Goal: Information Seeking & Learning: Learn about a topic

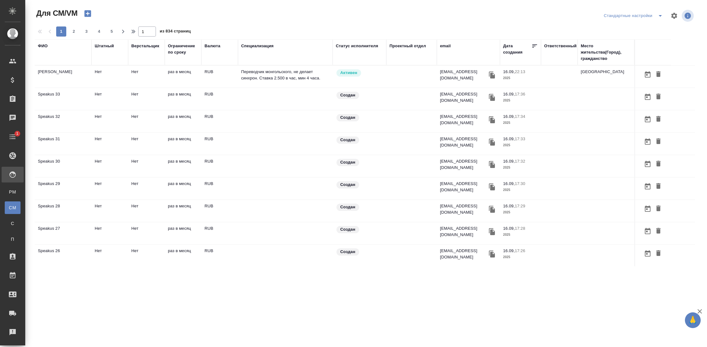
click at [44, 45] on div "ФИО" at bounding box center [43, 46] width 10 height 6
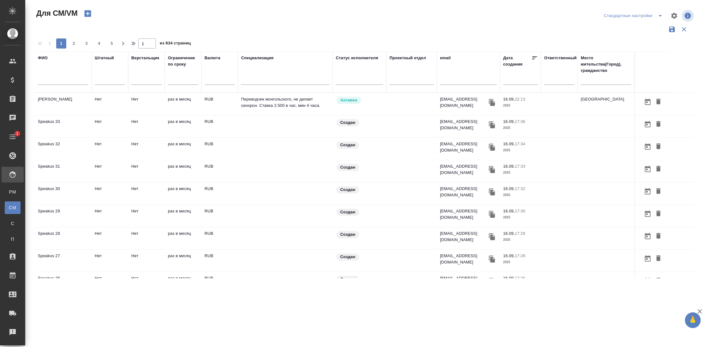
click at [50, 80] on input "text" at bounding box center [63, 81] width 50 height 8
type input "труфанов"
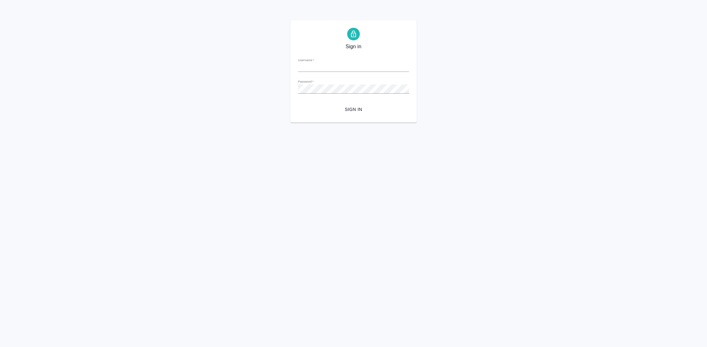
type input "y.gostev@awatera.com"
click at [374, 109] on span "Sign in" at bounding box center [353, 110] width 101 height 8
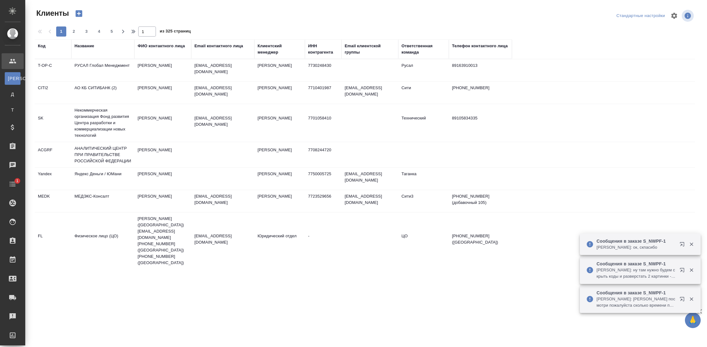
select select "RU"
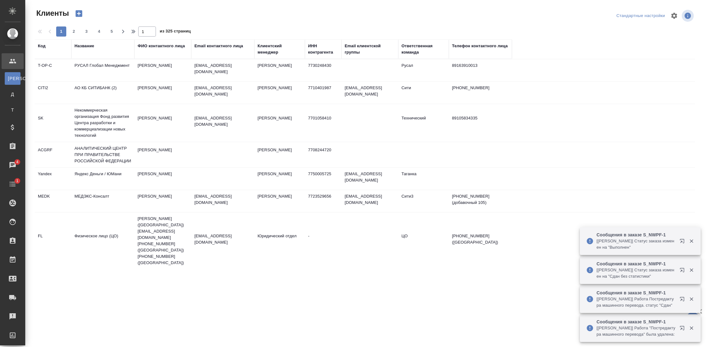
click at [203, 68] on td "samira.abdurazakova@rusal.com" at bounding box center [222, 70] width 63 height 22
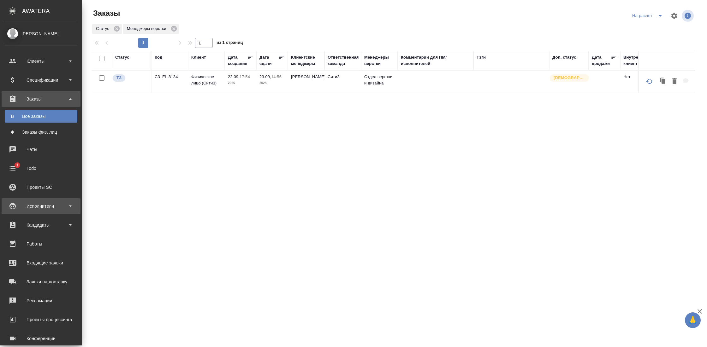
click at [54, 210] on div "Исполнители" at bounding box center [41, 206] width 73 height 9
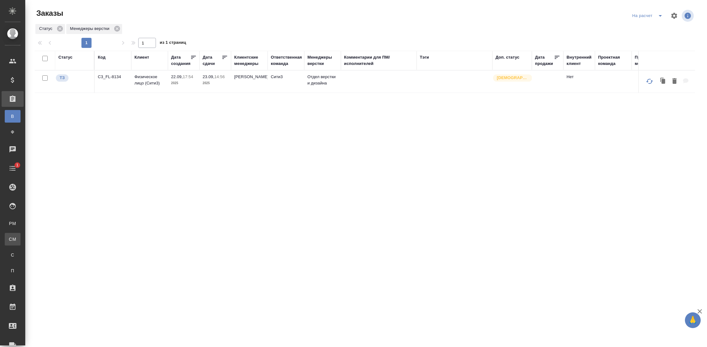
click at [21, 234] on link "CM Для CM/VM" at bounding box center [13, 239] width 16 height 13
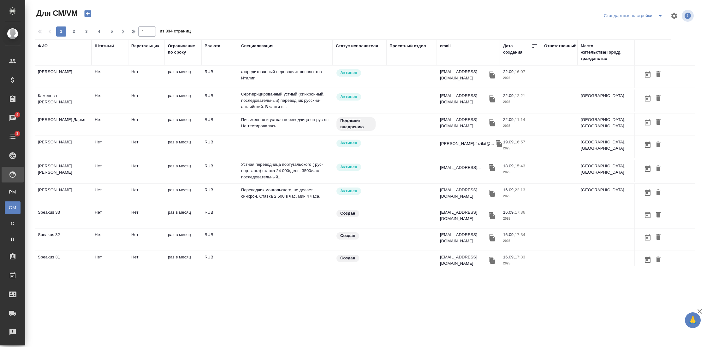
click at [82, 52] on div "ФИО" at bounding box center [63, 52] width 50 height 19
click at [44, 48] on div "ФИО" at bounding box center [43, 46] width 10 height 6
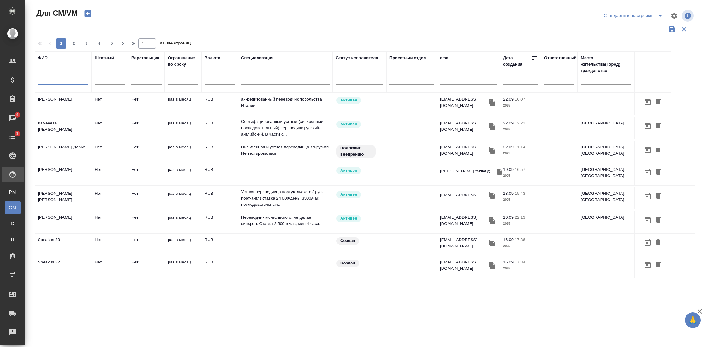
click at [50, 78] on input "text" at bounding box center [63, 81] width 50 height 8
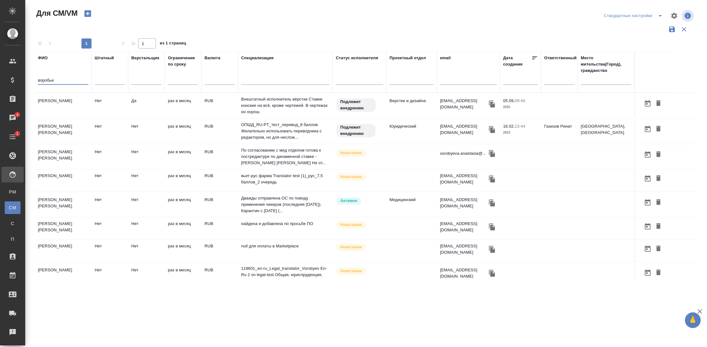
type input "воробье"
click at [58, 99] on td "[PERSON_NAME]" at bounding box center [63, 106] width 57 height 22
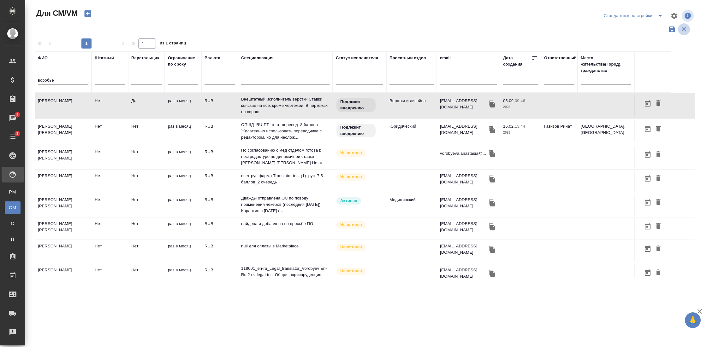
click at [686, 28] on icon "button" at bounding box center [684, 30] width 8 height 8
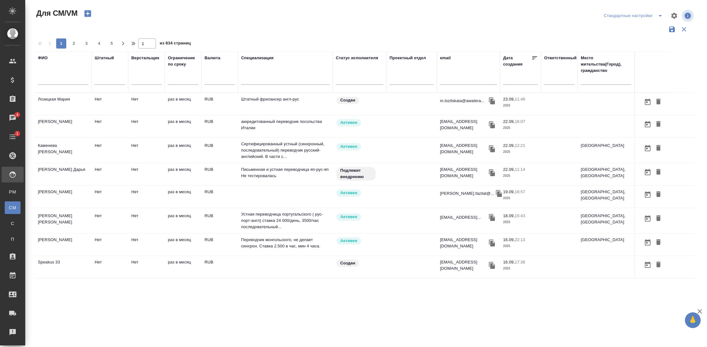
click at [449, 58] on div "email" at bounding box center [445, 58] width 11 height 6
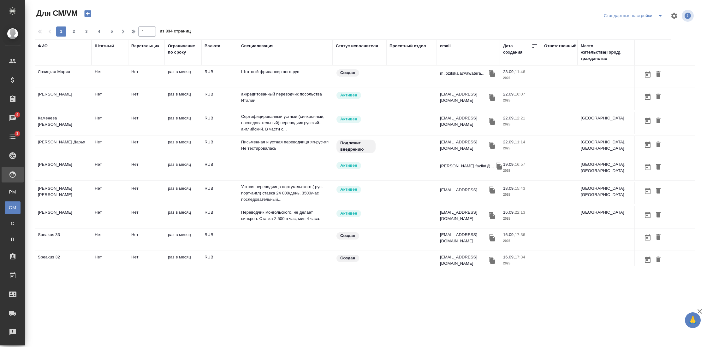
click at [450, 47] on div "email" at bounding box center [445, 46] width 11 height 6
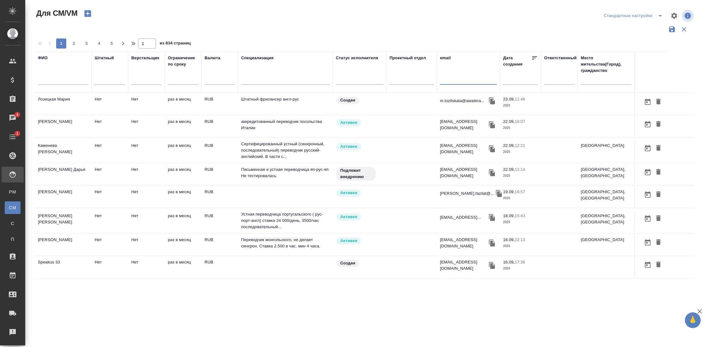
click at [453, 82] on input "text" at bounding box center [468, 81] width 57 height 8
paste input "corretha@mail.ru"
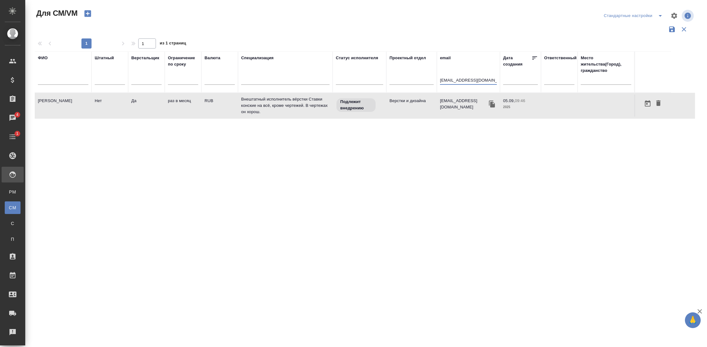
type input "corretha@mail.ru"
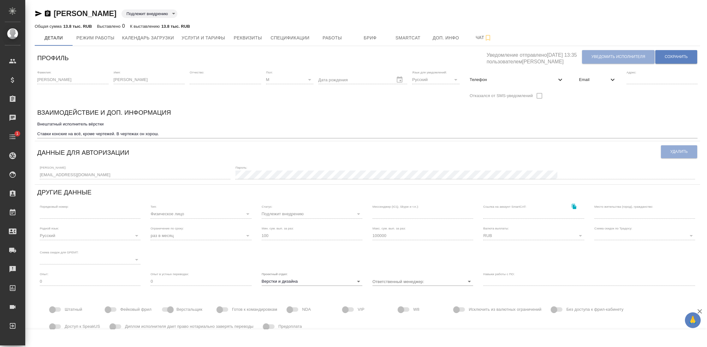
click at [609, 83] on icon at bounding box center [613, 80] width 8 height 8
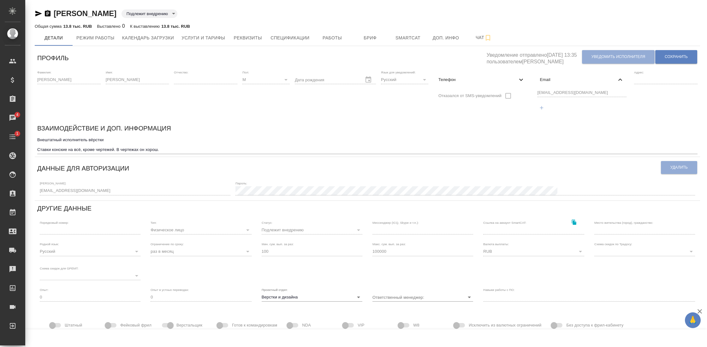
click at [535, 93] on div "[EMAIL_ADDRESS][DOMAIN_NAME]" at bounding box center [582, 101] width 94 height 29
click at [220, 38] on span "Услуги и тарифы" at bounding box center [203, 38] width 44 height 8
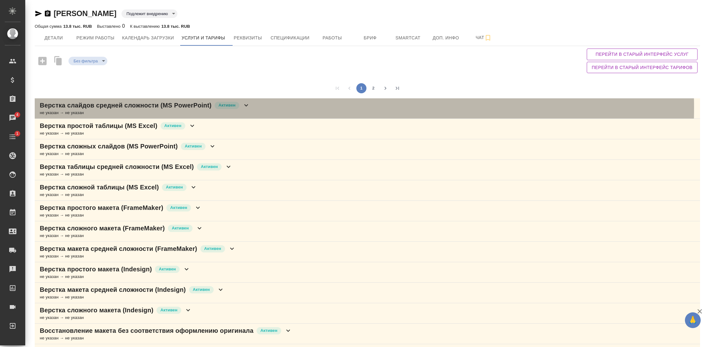
click at [250, 108] on icon at bounding box center [246, 106] width 8 height 8
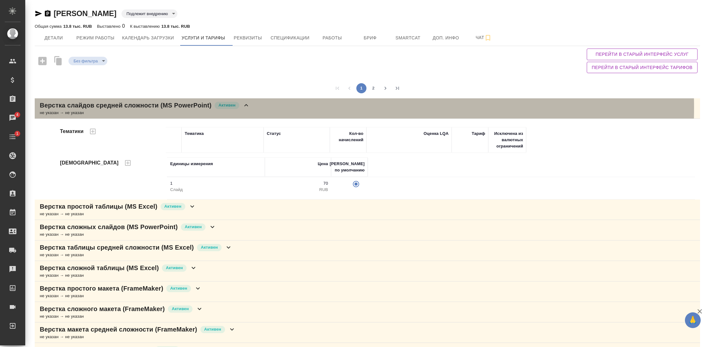
click at [250, 108] on icon at bounding box center [246, 106] width 8 height 8
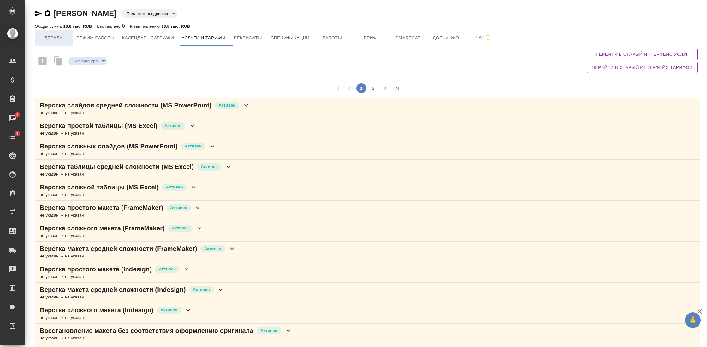
click at [55, 39] on span "Детали" at bounding box center [53, 38] width 30 height 8
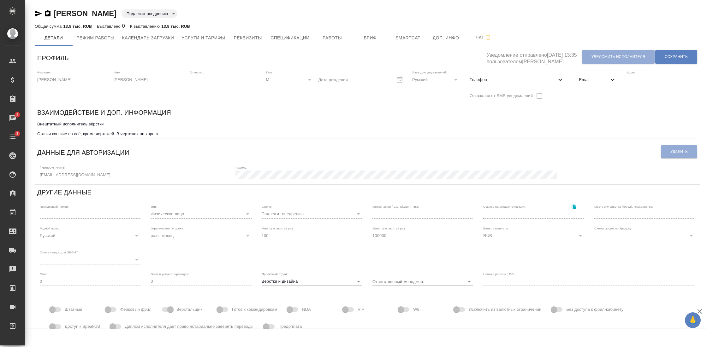
click at [602, 79] on span "Email" at bounding box center [594, 80] width 30 height 6
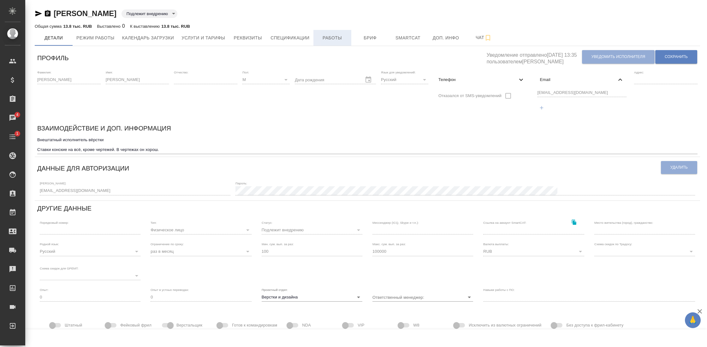
click at [328, 37] on span "Работы" at bounding box center [332, 38] width 30 height 8
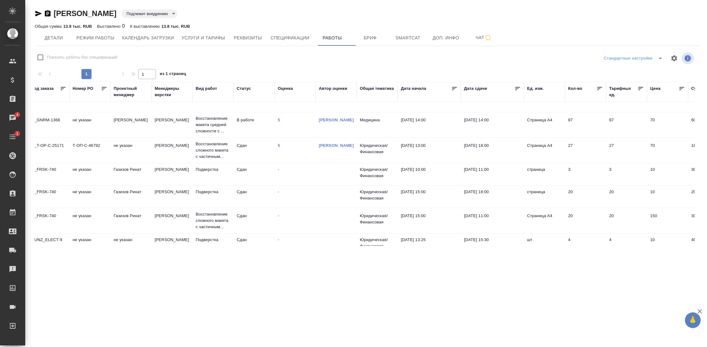
scroll to position [14, 6]
click at [92, 147] on td "Т-ОП-С-46792" at bounding box center [90, 149] width 41 height 22
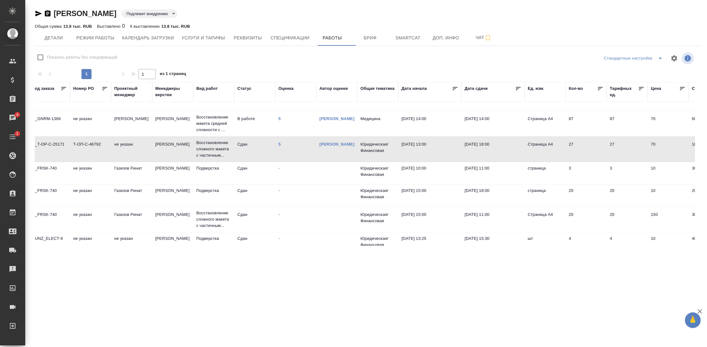
click at [92, 147] on td "Т-ОП-С-46792" at bounding box center [90, 149] width 41 height 22
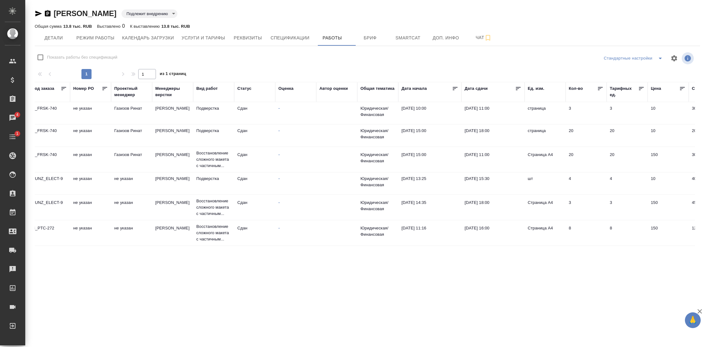
scroll to position [79, 6]
click at [212, 153] on p "Восстановление сложного макета с частичным..." at bounding box center [213, 159] width 35 height 19
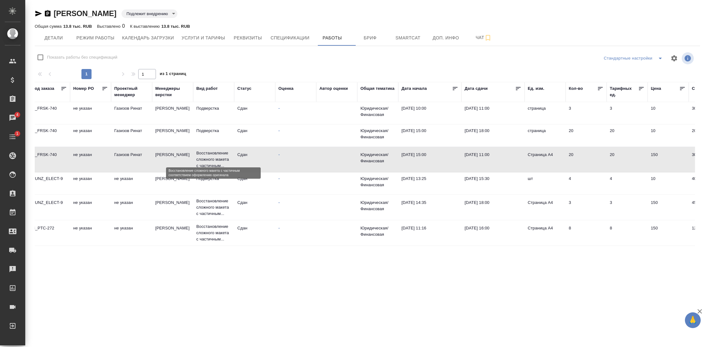
click at [212, 153] on p "Восстановление сложного макета с частичным..." at bounding box center [213, 159] width 35 height 19
click at [56, 38] on span "Детали" at bounding box center [53, 38] width 30 height 8
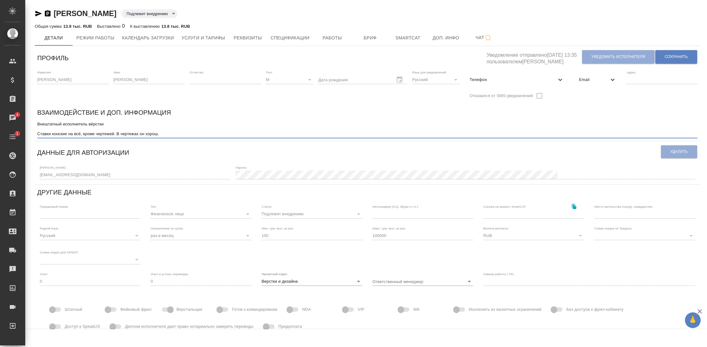
drag, startPoint x: 116, startPoint y: 124, endPoint x: 26, endPoint y: 123, distance: 89.9
click at [26, 123] on div "Воробьев Александр Подлежит внедрению toBeImplemented Общая сумма 13.8 тыс. RUB…" at bounding box center [365, 196] width 681 height 392
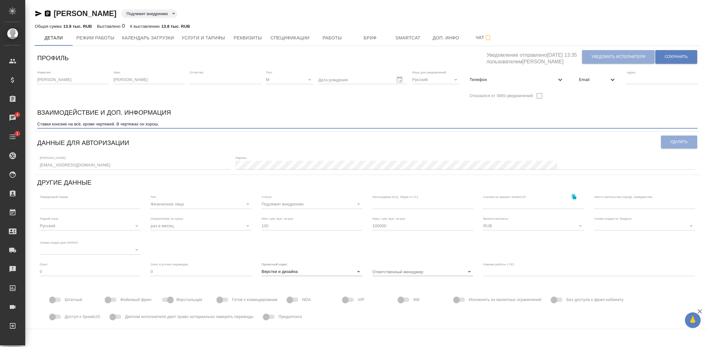
click at [119, 124] on textarea "Ставки конские на всё, кроме чертежей. В чертежах он хорош." at bounding box center [367, 124] width 660 height 5
type textarea "Ставки конские на всё, кроме чертежей. В чертежах он хорош."
click at [674, 60] on button "Сохранить" at bounding box center [676, 57] width 42 height 14
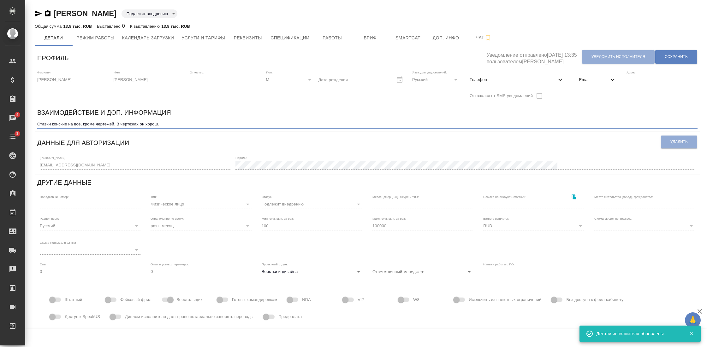
click at [119, 125] on textarea "Ставки конские на всё, кроме чертежей. В чертежах он хорош." at bounding box center [367, 124] width 660 height 5
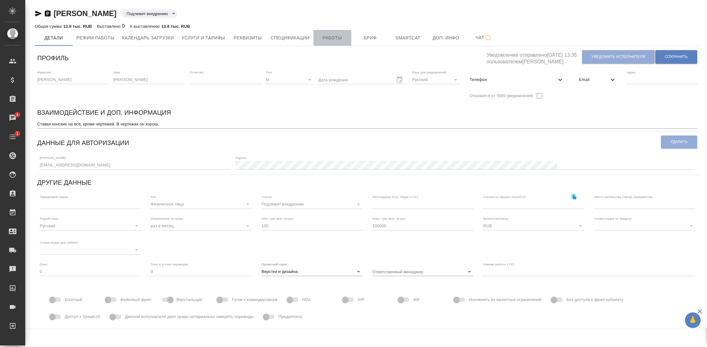
click at [331, 36] on span "Работы" at bounding box center [332, 38] width 30 height 8
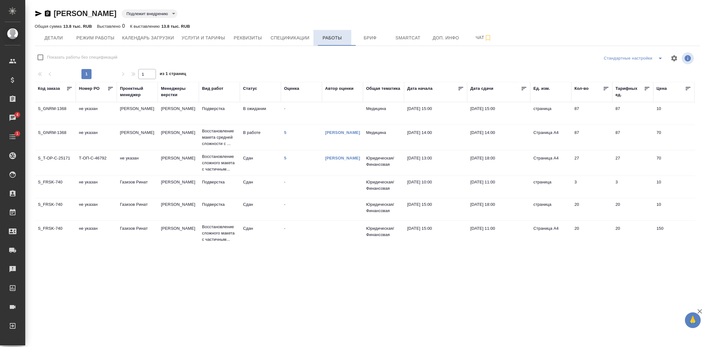
checkbox input "false"
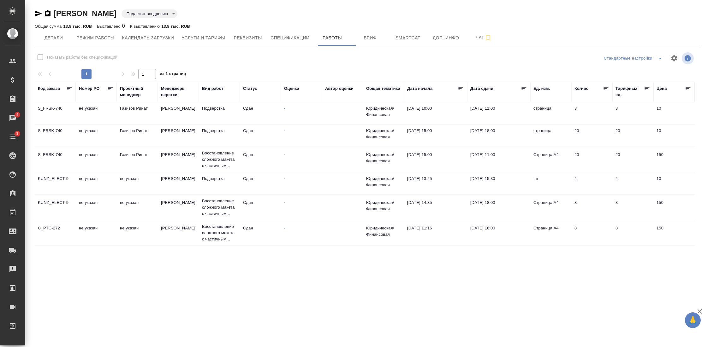
scroll to position [79, 0]
click at [222, 33] on button "Услуги и тарифы" at bounding box center [203, 38] width 51 height 16
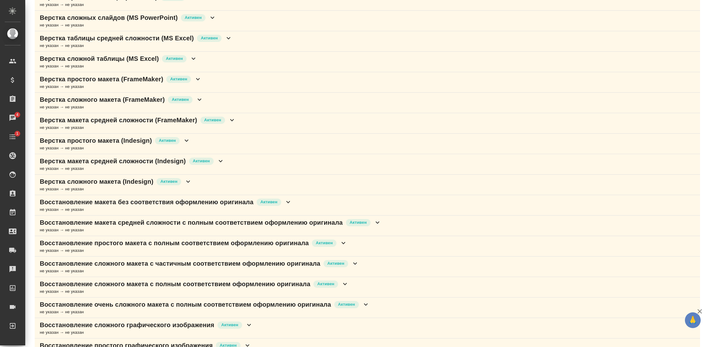
scroll to position [129, 0]
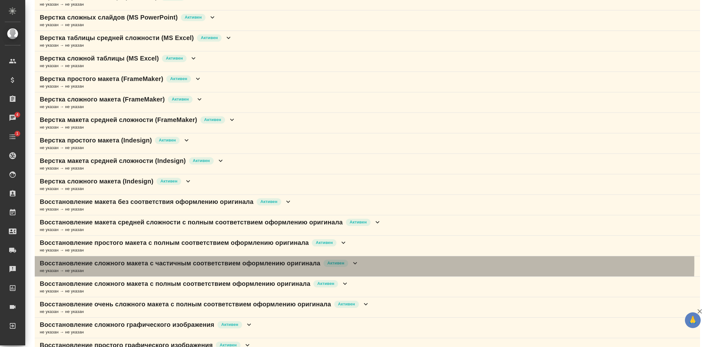
click at [359, 263] on icon at bounding box center [355, 264] width 8 height 8
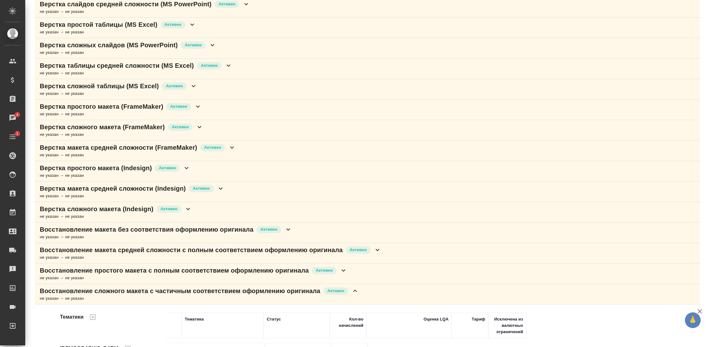
scroll to position [0, 0]
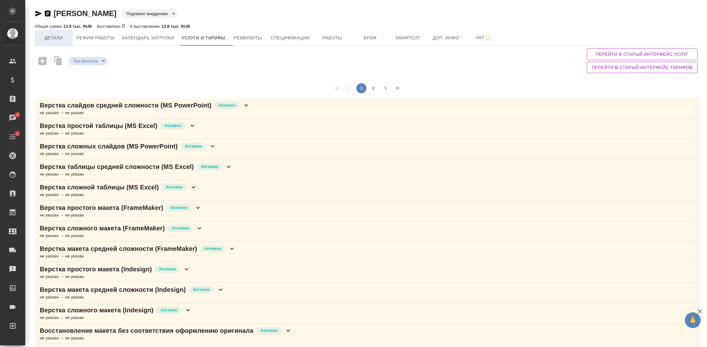
click at [56, 38] on span "Детали" at bounding box center [53, 38] width 30 height 8
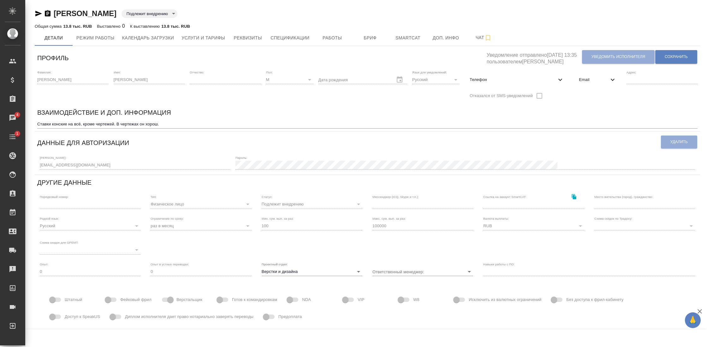
click at [48, 11] on icon "button" at bounding box center [48, 13] width 6 height 6
click at [37, 11] on icon "button" at bounding box center [39, 14] width 8 height 8
click at [178, 126] on textarea "Ставки конские на всё, кроме чертежей. В чертежах он хорош." at bounding box center [367, 124] width 660 height 5
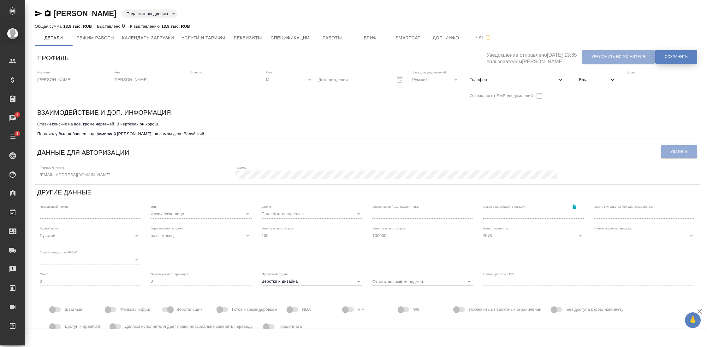
type textarea "Ставки конские на всё, кроме чертежей. В чертежах он хорош. По-началу был добав…"
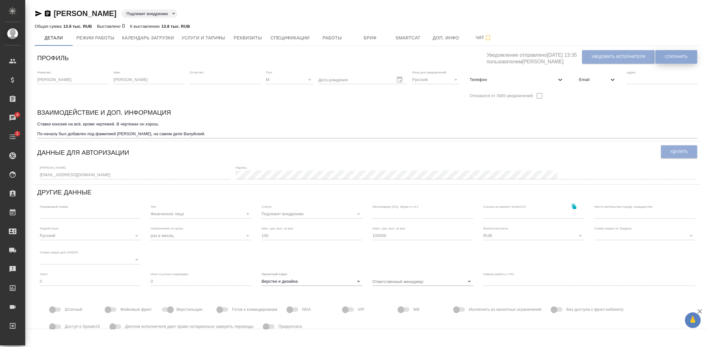
click at [670, 60] on button "Сохранить" at bounding box center [676, 57] width 42 height 14
click at [331, 37] on span "Работы" at bounding box center [332, 38] width 30 height 8
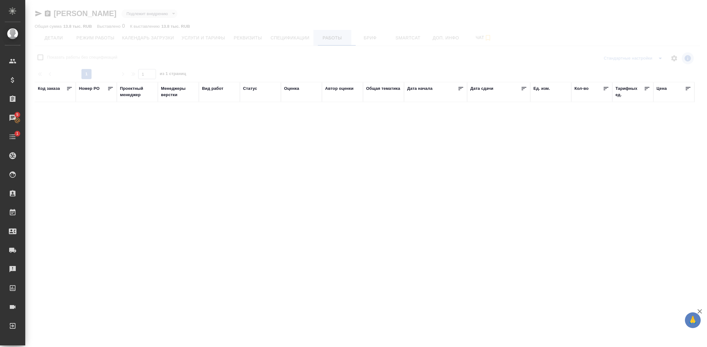
checkbox input "false"
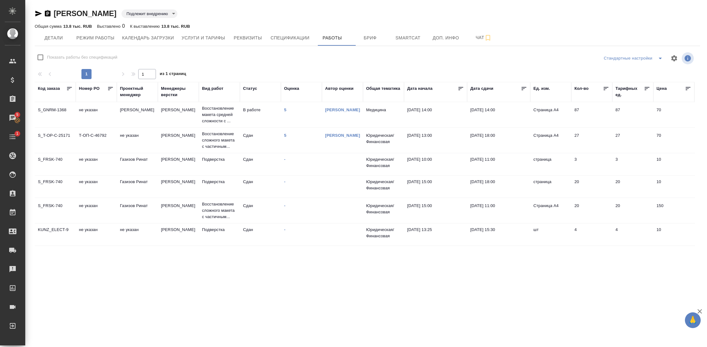
scroll to position [24, 0]
click at [179, 207] on td "Малофеева Екатерина" at bounding box center [178, 209] width 41 height 22
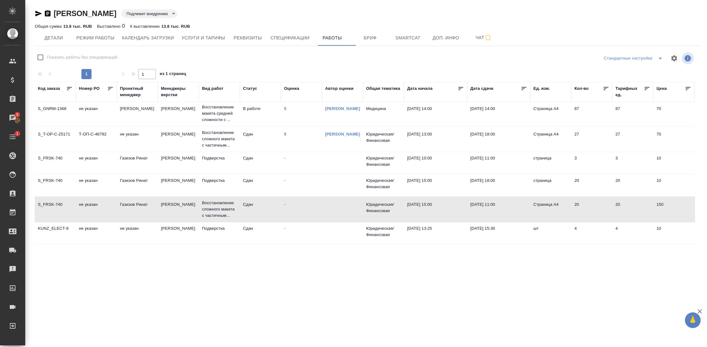
click at [179, 207] on td "Малофеева Екатерина" at bounding box center [178, 209] width 41 height 22
click at [225, 39] on span "Услуги и тарифы" at bounding box center [203, 38] width 44 height 8
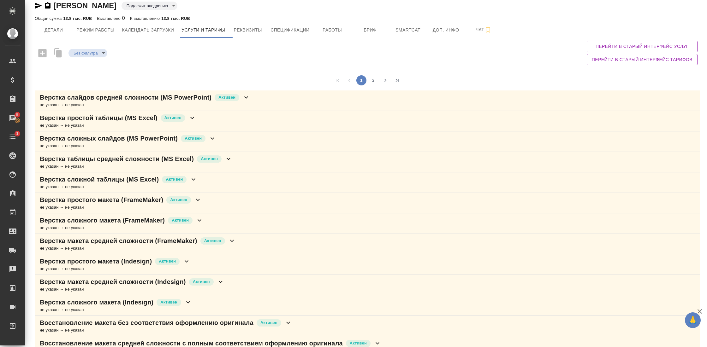
scroll to position [9, 0]
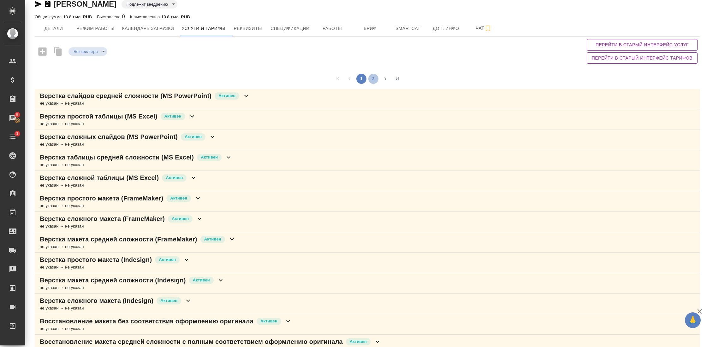
click at [371, 82] on button "2" at bounding box center [373, 79] width 10 height 10
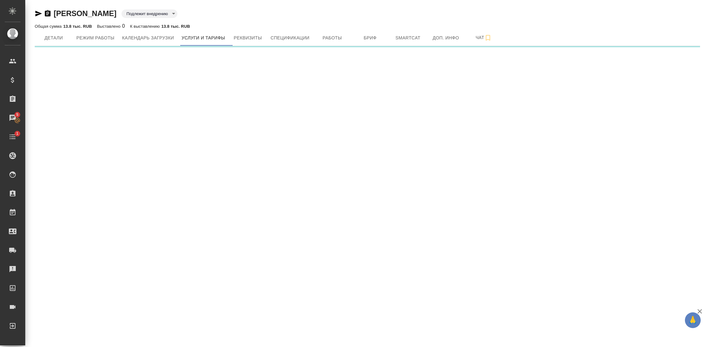
scroll to position [0, 0]
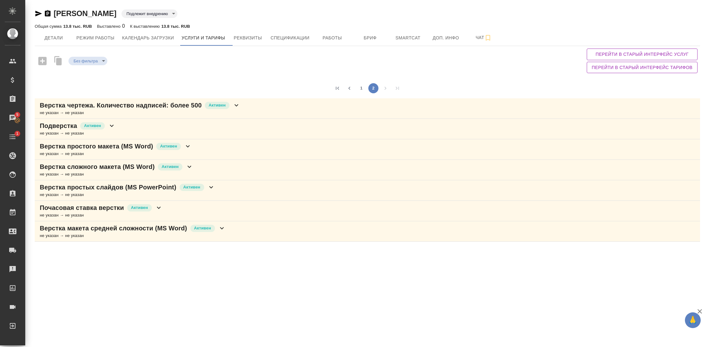
click at [108, 128] on div "Подверстка Активен" at bounding box center [78, 125] width 76 height 9
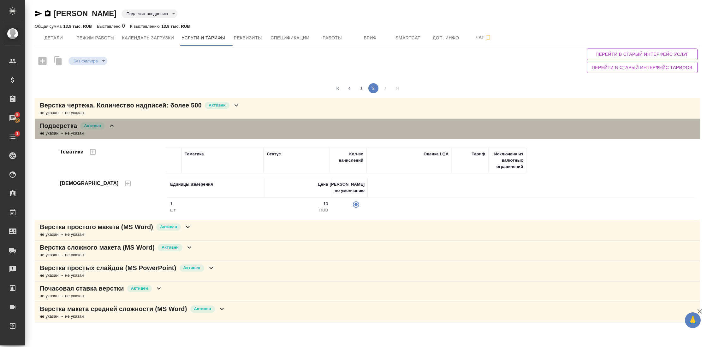
click at [108, 128] on div "Подверстка Активен" at bounding box center [78, 125] width 76 height 9
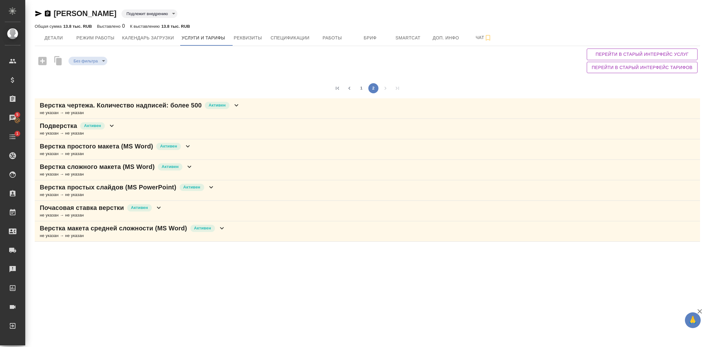
click at [108, 202] on div "Почасовая ставка верстки Активен не указан → не указан" at bounding box center [367, 211] width 665 height 21
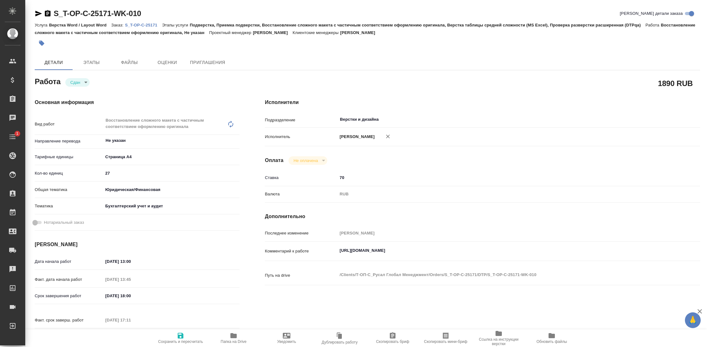
type textarea "x"
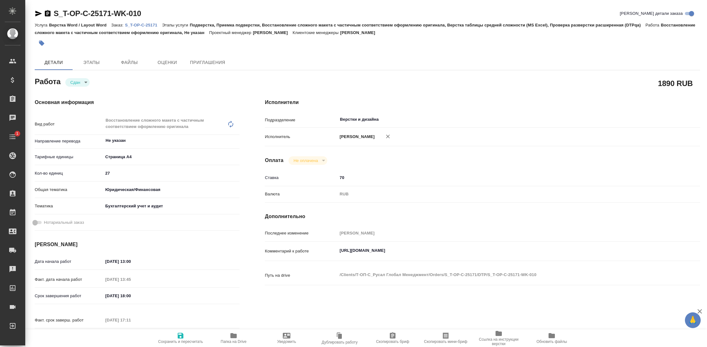
type textarea "x"
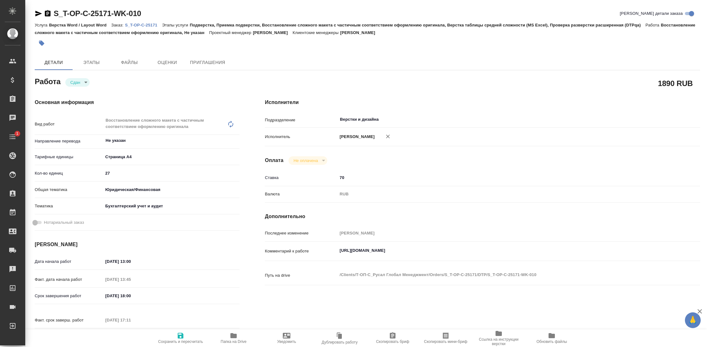
type textarea "x"
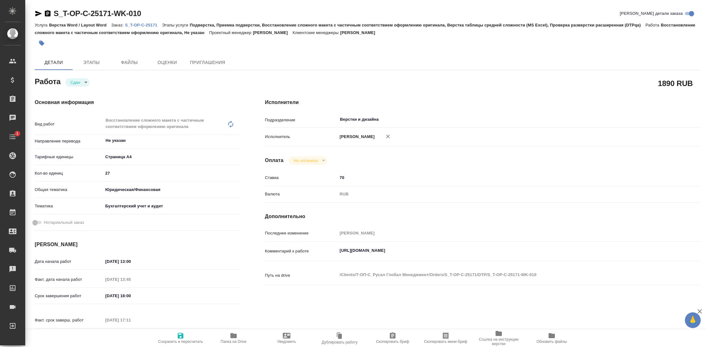
type textarea "x"
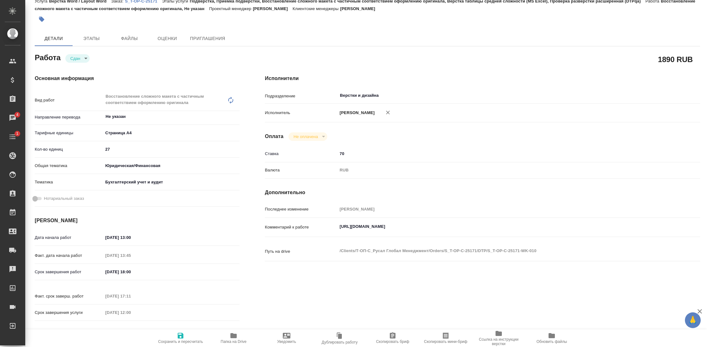
scroll to position [23, 0]
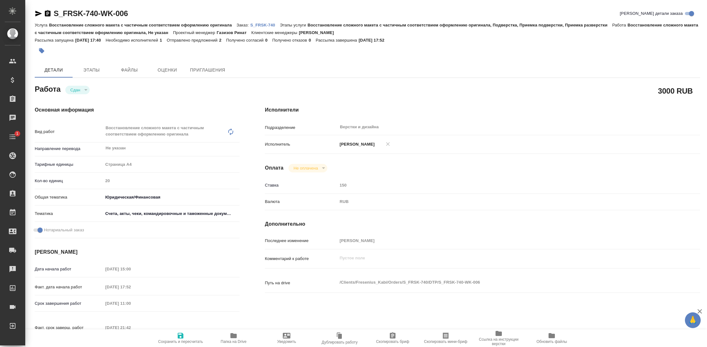
type textarea "x"
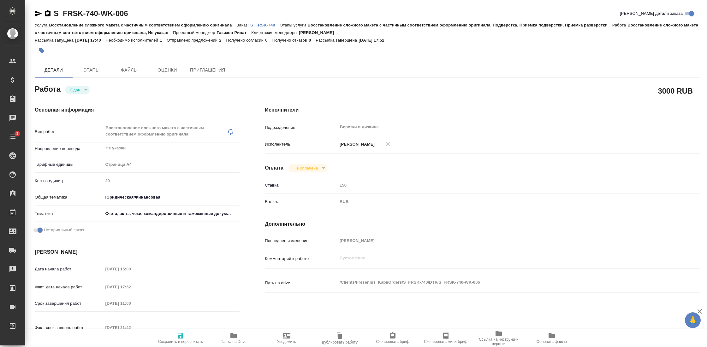
type textarea "x"
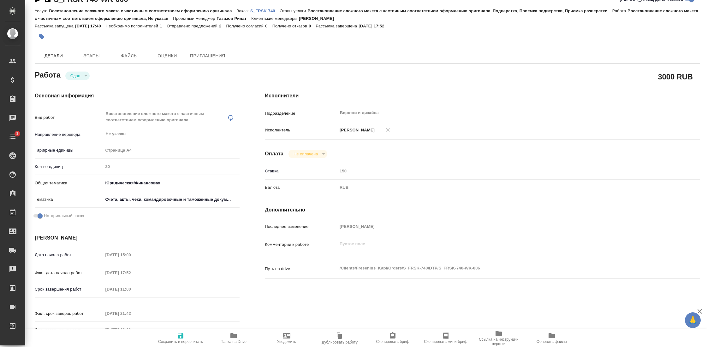
type textarea "x"
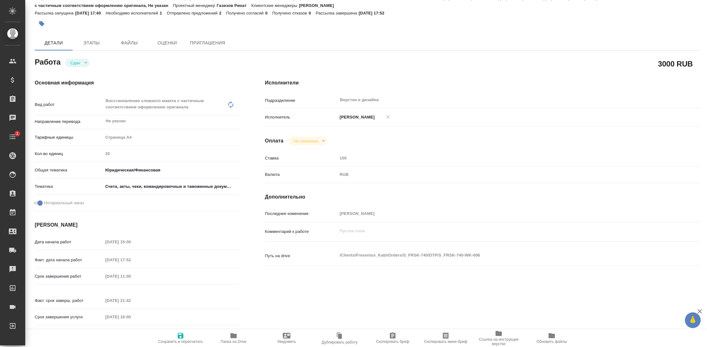
type textarea "x"
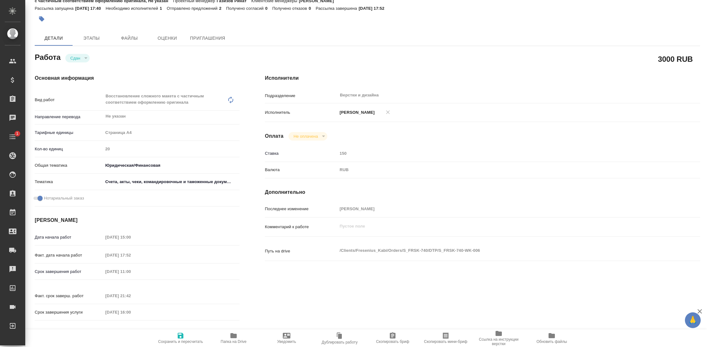
scroll to position [34, 0]
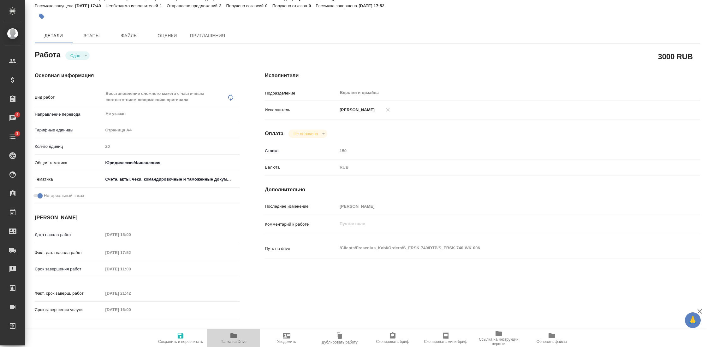
click at [235, 337] on icon "button" at bounding box center [233, 335] width 6 height 5
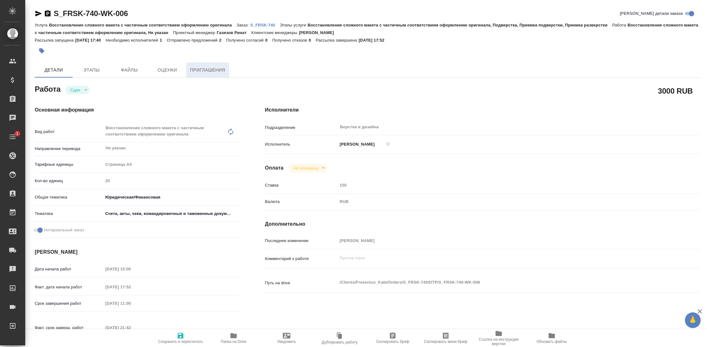
click at [206, 71] on span "Приглашения" at bounding box center [207, 70] width 35 height 8
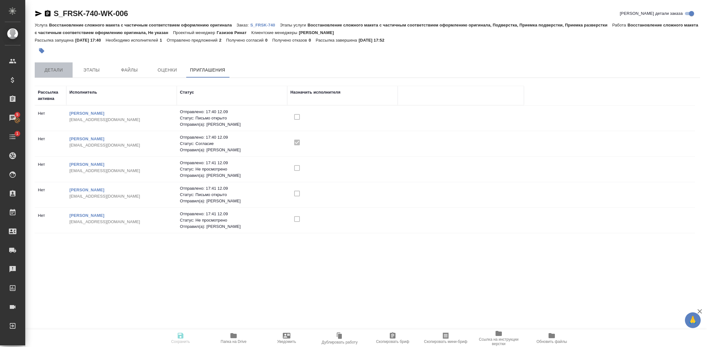
click at [52, 72] on span "Детали" at bounding box center [53, 70] width 30 height 8
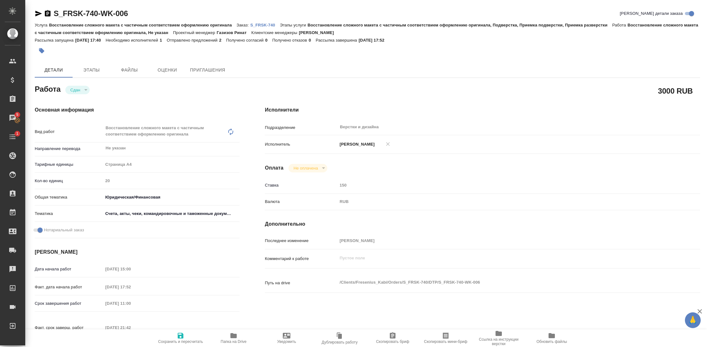
type textarea "x"
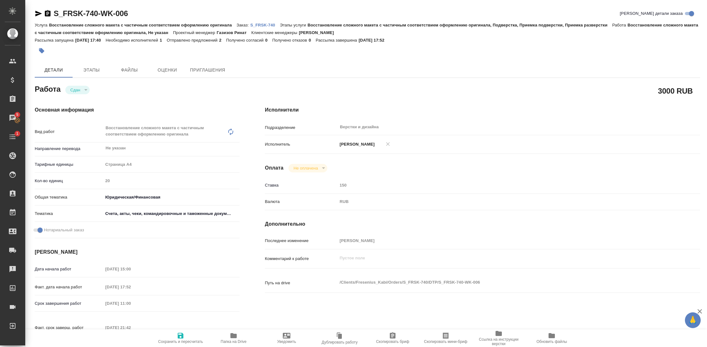
type textarea "x"
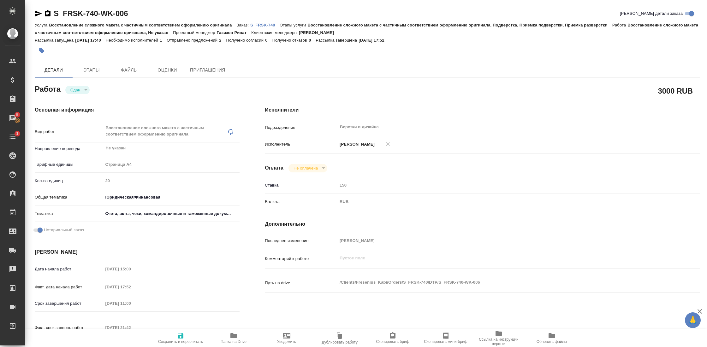
click at [36, 13] on icon "button" at bounding box center [39, 14] width 8 height 8
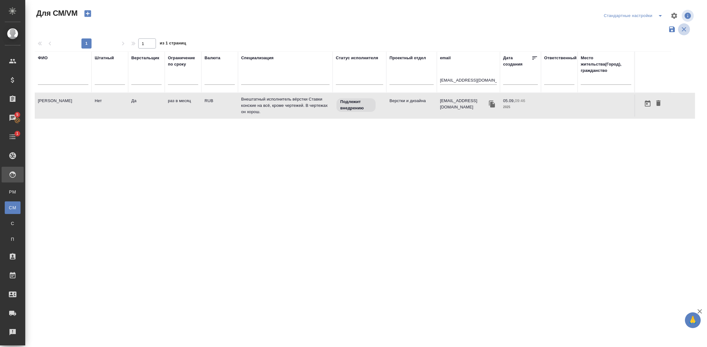
click at [684, 29] on icon "button" at bounding box center [683, 29] width 4 height 4
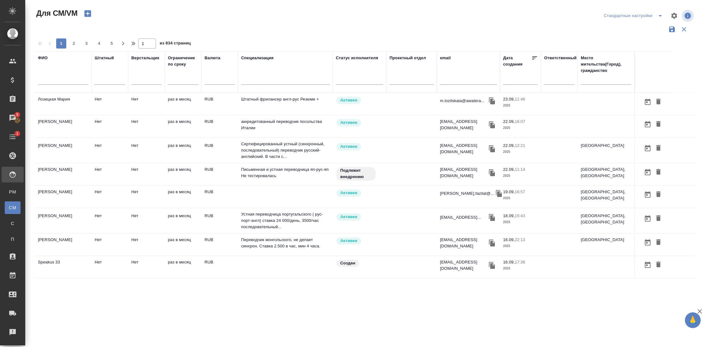
click at [62, 78] on input "text" at bounding box center [63, 81] width 50 height 8
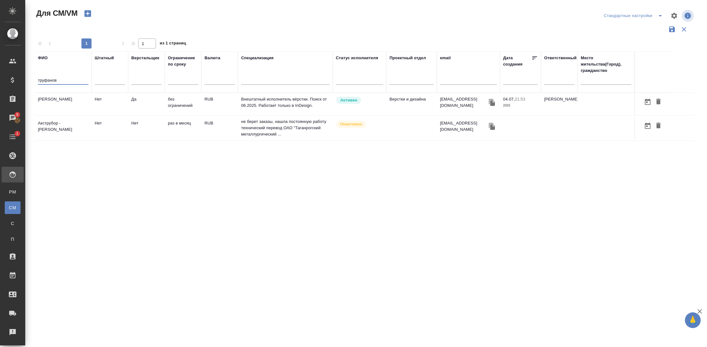
type input "труфанов"
click at [62, 102] on td "[PERSON_NAME]" at bounding box center [63, 104] width 57 height 22
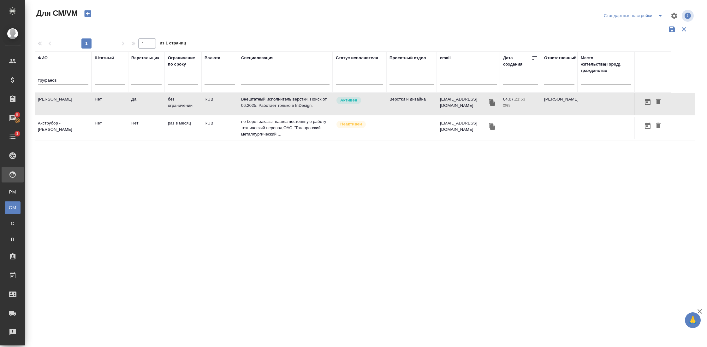
click at [62, 102] on td "Труфанов Владимир Иванович" at bounding box center [63, 104] width 57 height 22
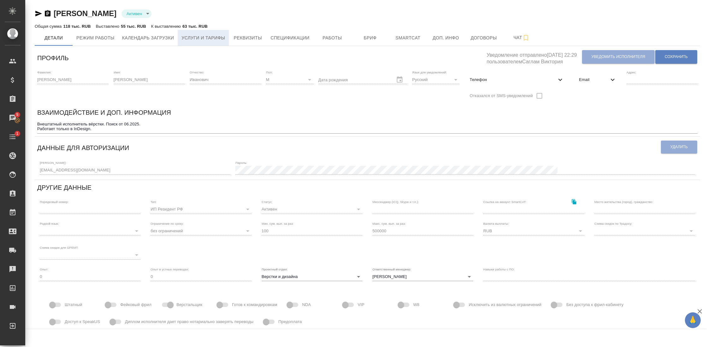
click at [223, 39] on span "Услуги и тарифы" at bounding box center [203, 38] width 44 height 8
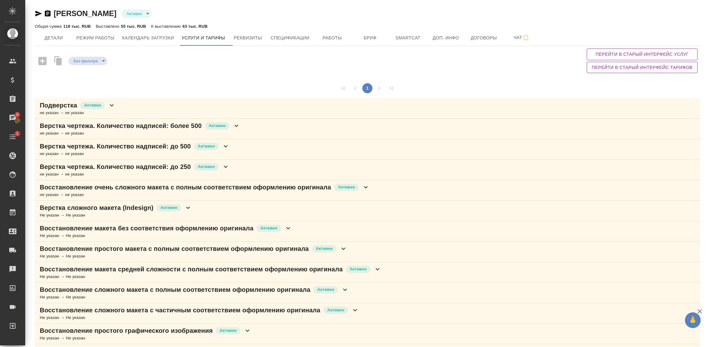
click at [245, 124] on div "Верстка чертежа. Количество надписей: более 500 Активен не указан → не указан" at bounding box center [367, 129] width 665 height 21
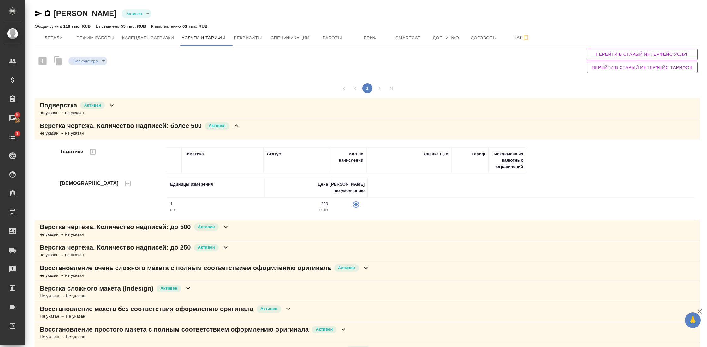
click at [245, 124] on div "Верстка чертежа. Количество надписей: более 500 Активен не указан → не указан" at bounding box center [367, 129] width 665 height 21
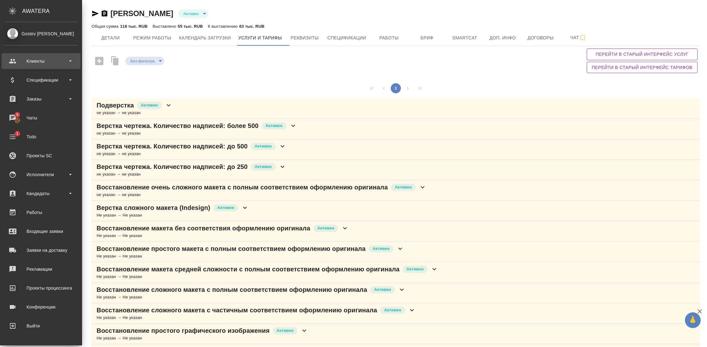
click at [56, 63] on div "Клиенты" at bounding box center [41, 60] width 73 height 9
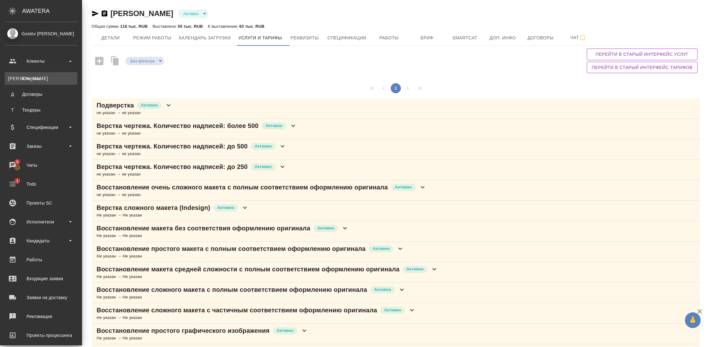
click at [36, 80] on div "Клиенты" at bounding box center [41, 78] width 66 height 6
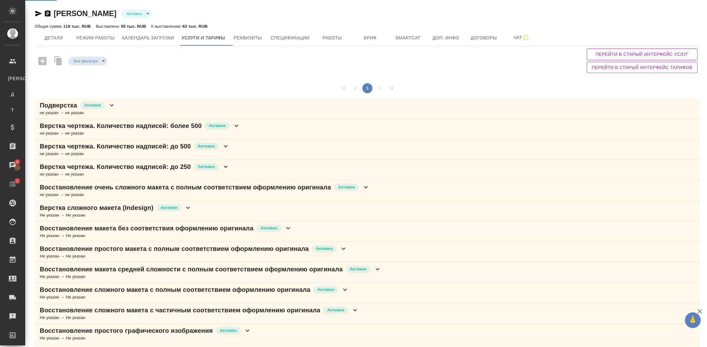
select select "RU"
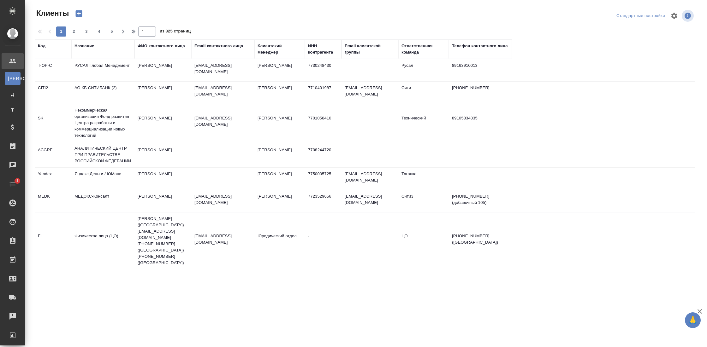
click at [41, 46] on div "Код" at bounding box center [42, 46] width 8 height 6
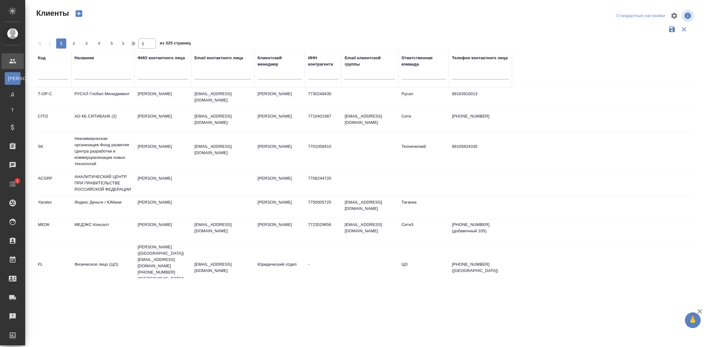
click at [86, 73] on input "text" at bounding box center [102, 76] width 57 height 8
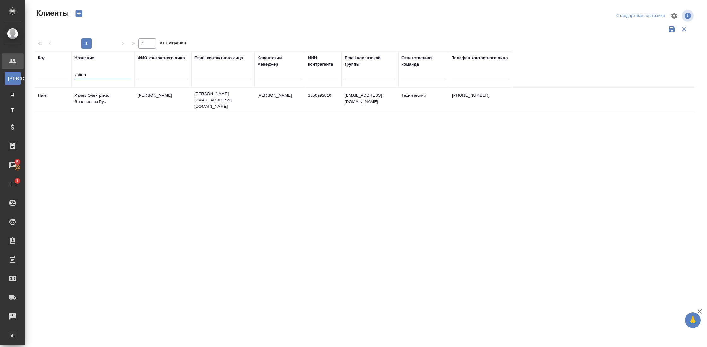
type input "хайер"
click at [91, 100] on td "Хайер Электрикал Эпплаенсиз Рус" at bounding box center [102, 100] width 63 height 22
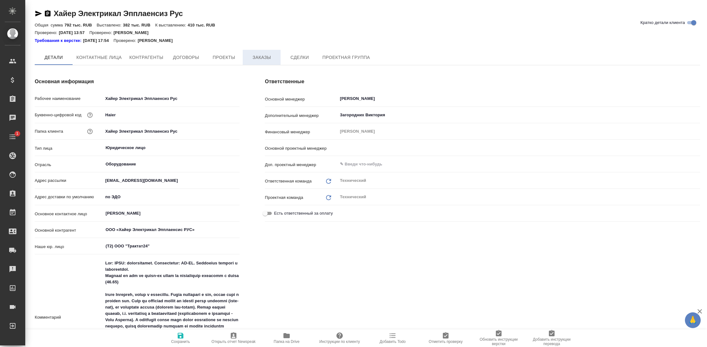
type input "[PERSON_NAME]"
click at [260, 55] on span "Заказы" at bounding box center [261, 58] width 30 height 8
type textarea "x"
